Goal: Obtain resource: Obtain resource

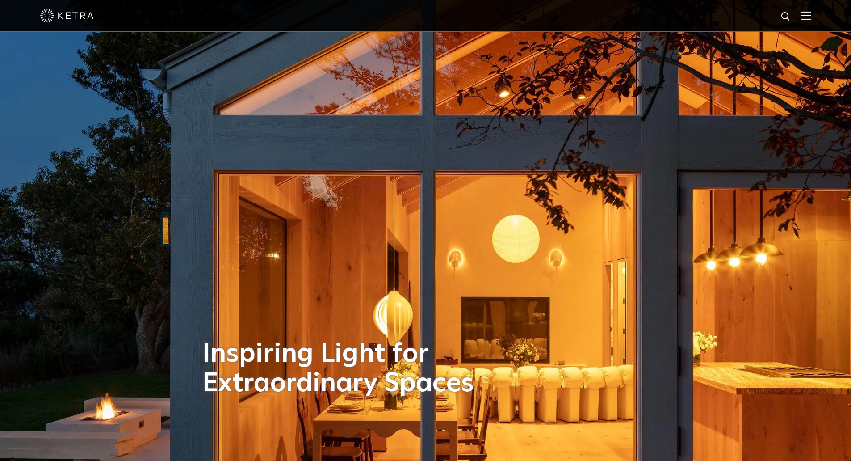
click at [811, 20] on img at bounding box center [806, 15] width 10 height 8
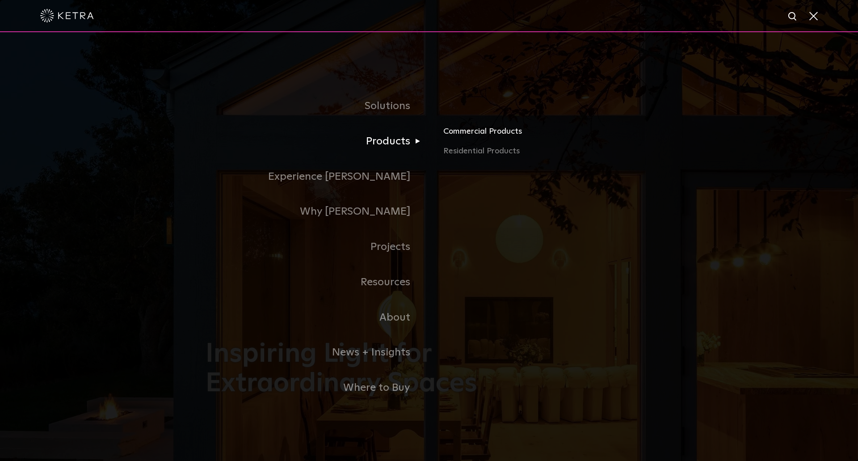
click at [478, 136] on link "Commercial Products" at bounding box center [547, 135] width 209 height 20
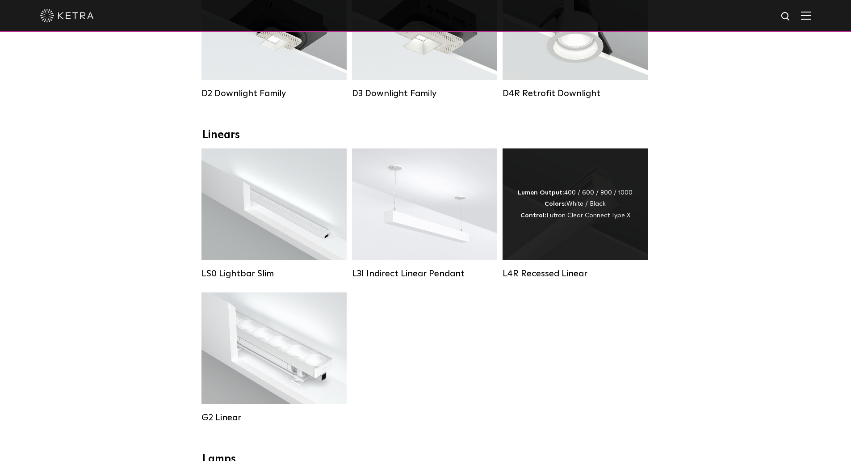
scroll to position [89, 0]
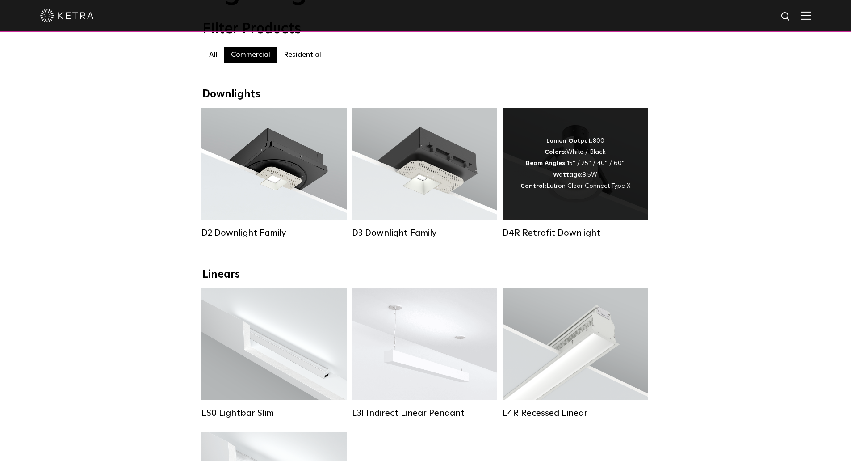
click at [601, 197] on div "Lumen Output: 800 Colors: White / Black Beam Angles: 15° / 25° / 40° / 60° Watt…" at bounding box center [575, 164] width 145 height 112
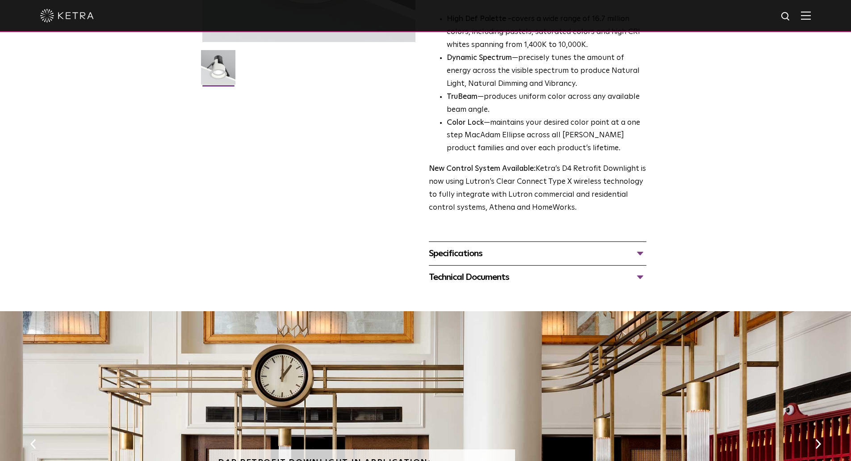
scroll to position [268, 0]
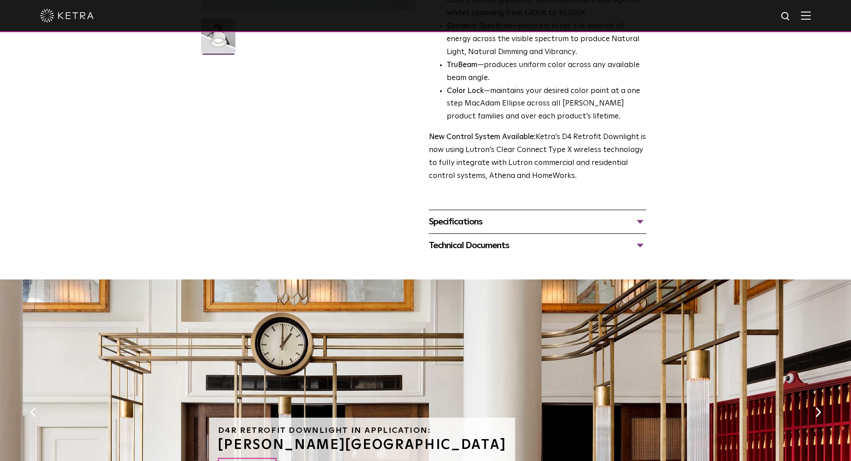
click at [639, 221] on div "Specifications" at bounding box center [538, 221] width 218 height 14
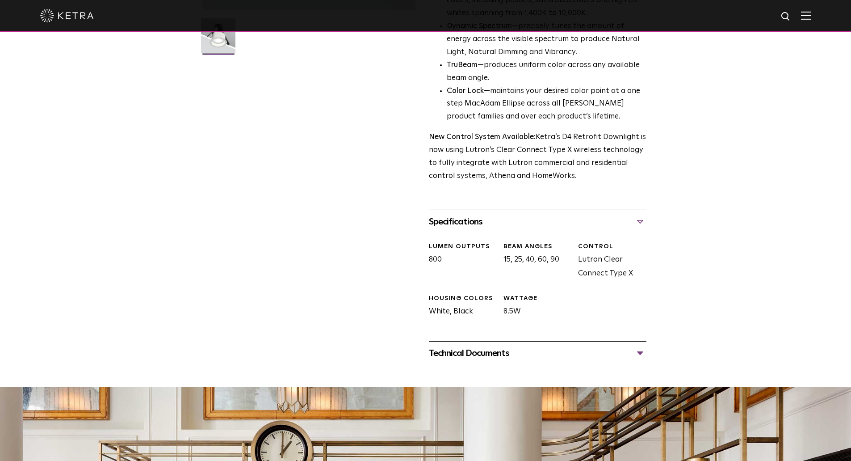
click at [643, 353] on div "Technical Documents" at bounding box center [538, 353] width 218 height 14
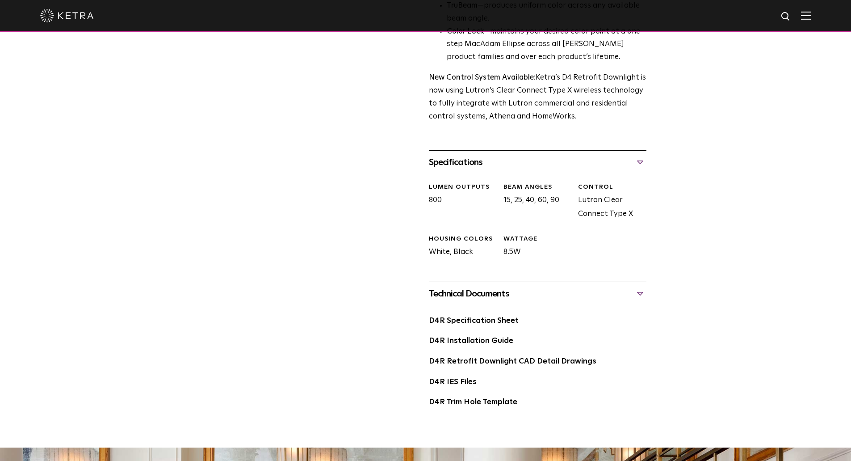
scroll to position [402, 0]
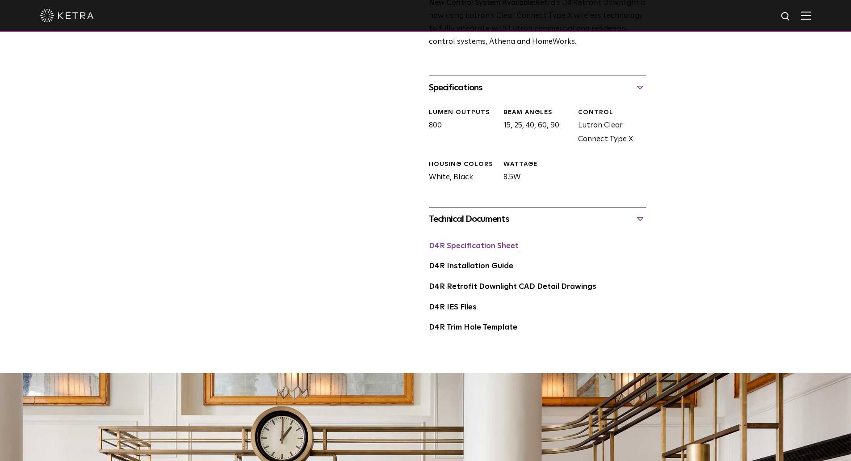
click at [477, 247] on link "D4R Specification Sheet" at bounding box center [474, 246] width 90 height 8
